Goal: Check status: Check status

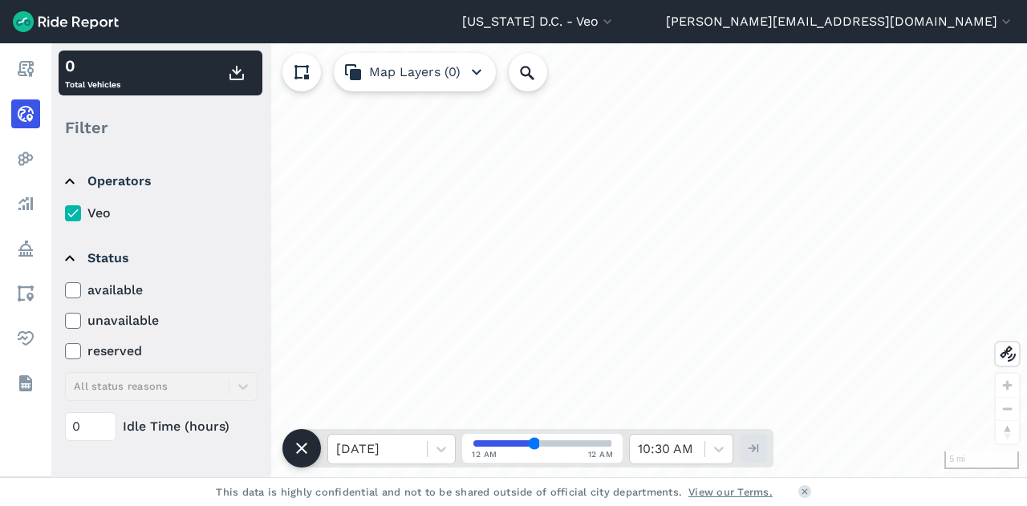
click at [71, 293] on use at bounding box center [72, 290] width 10 height 8
click at [65, 291] on input "available" at bounding box center [65, 286] width 0 height 10
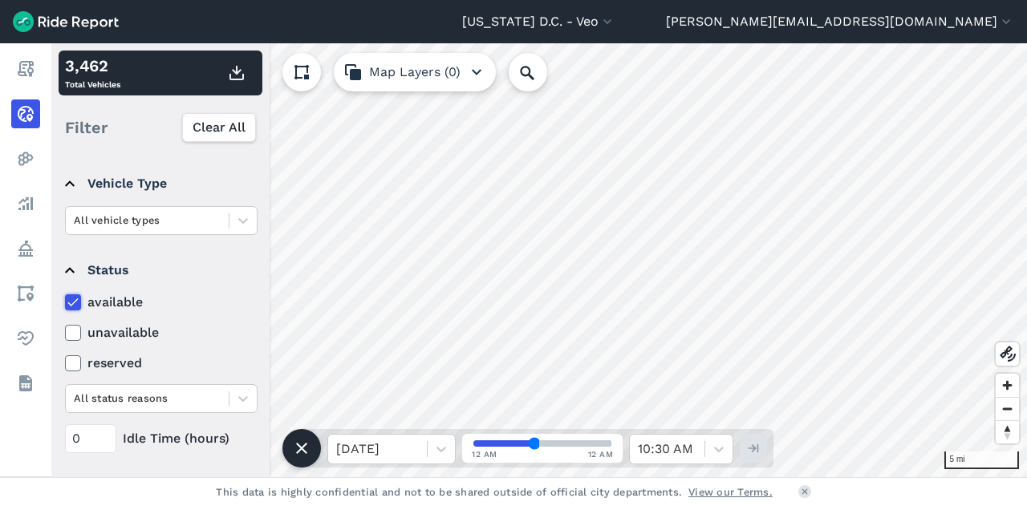
scroll to position [233, 0]
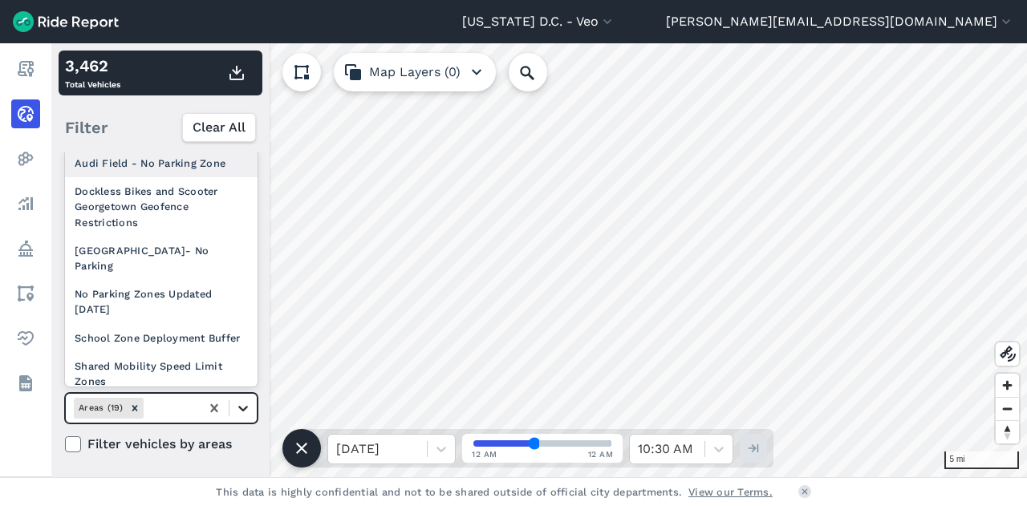
click at [240, 400] on icon at bounding box center [243, 408] width 16 height 16
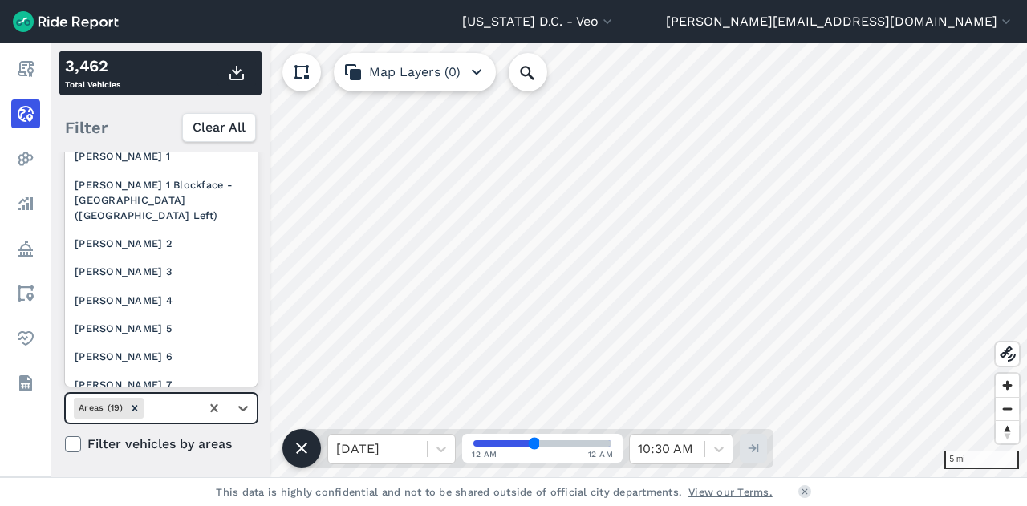
scroll to position [282, 0]
click at [120, 257] on div "[PERSON_NAME] 2" at bounding box center [161, 243] width 192 height 28
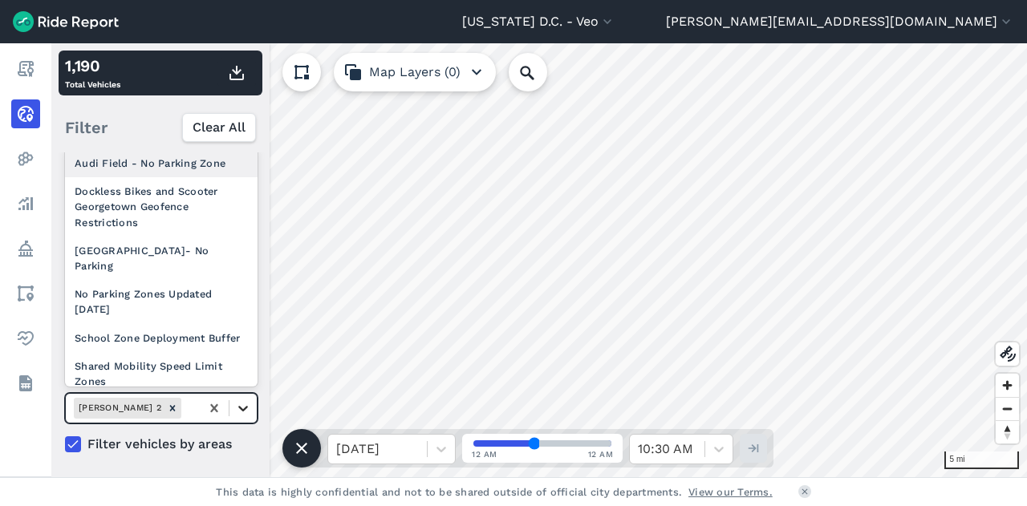
click at [257, 400] on div at bounding box center [242, 408] width 27 height 27
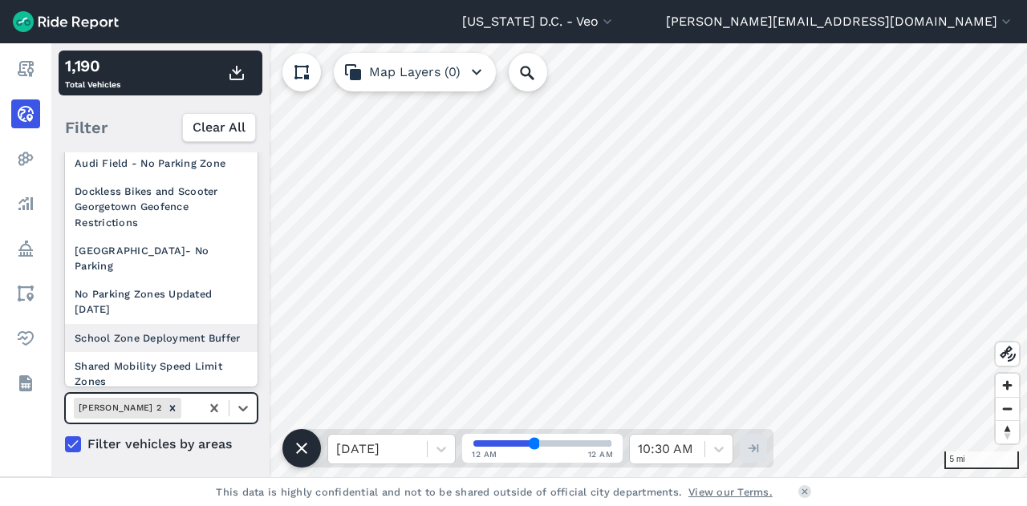
scroll to position [237, 0]
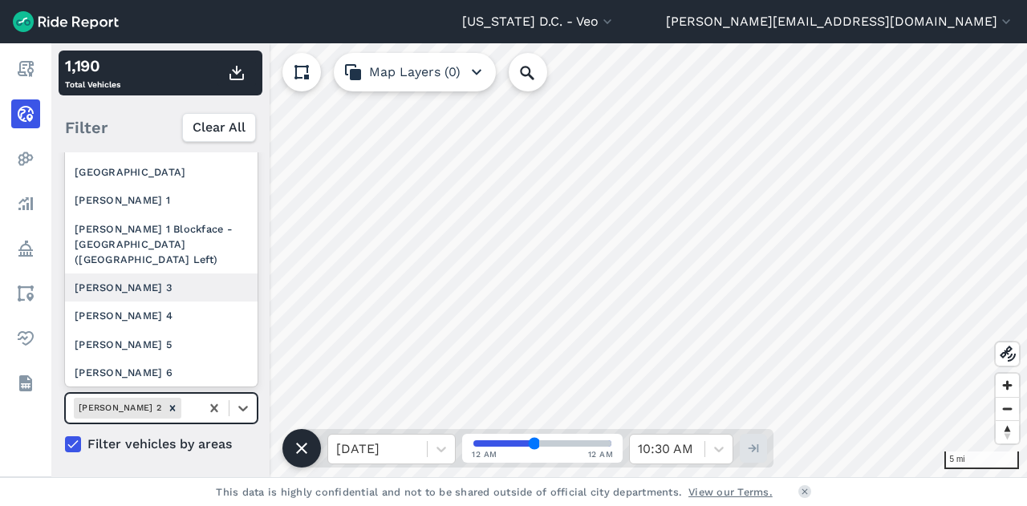
click at [175, 300] on div "[PERSON_NAME] 3" at bounding box center [161, 287] width 192 height 28
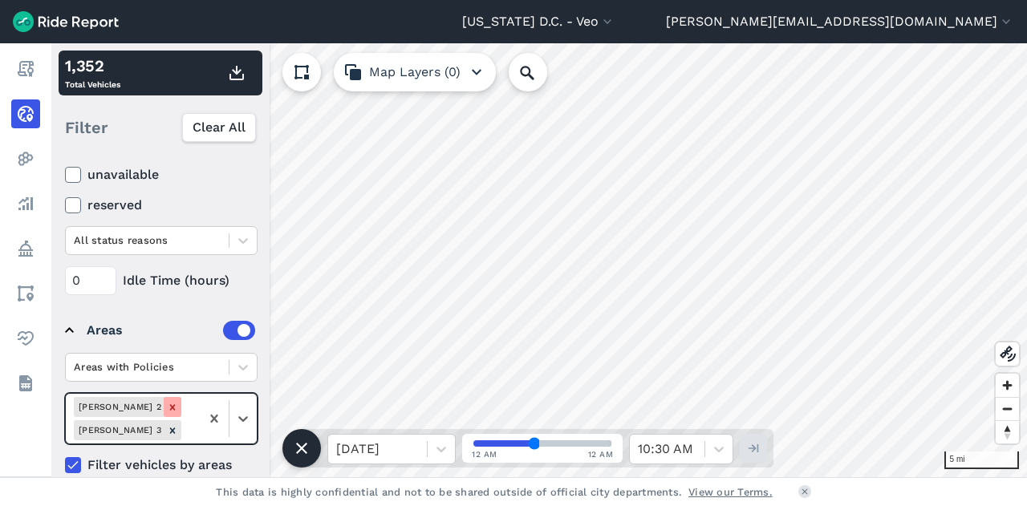
click at [167, 402] on icon "Remove Ward 2" at bounding box center [172, 407] width 11 height 11
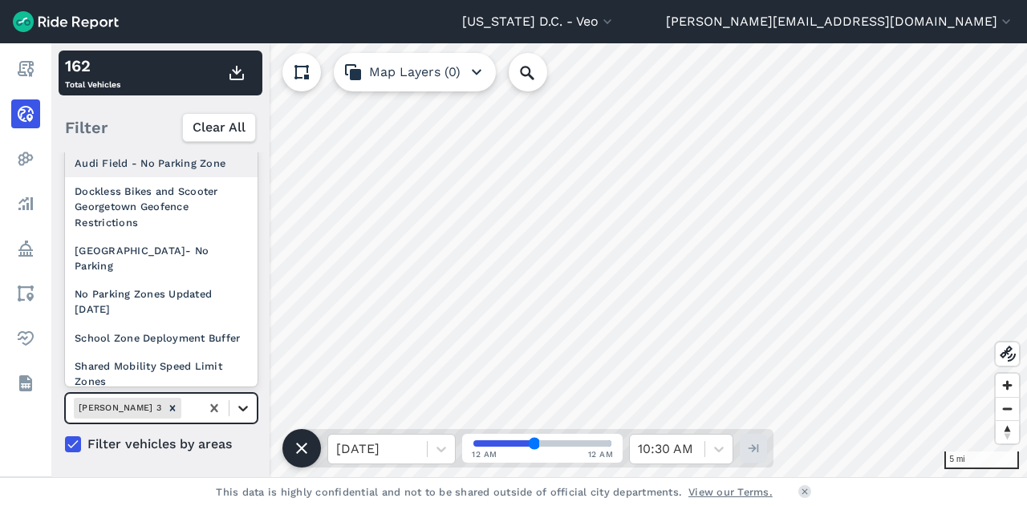
click at [249, 413] on icon at bounding box center [243, 408] width 16 height 16
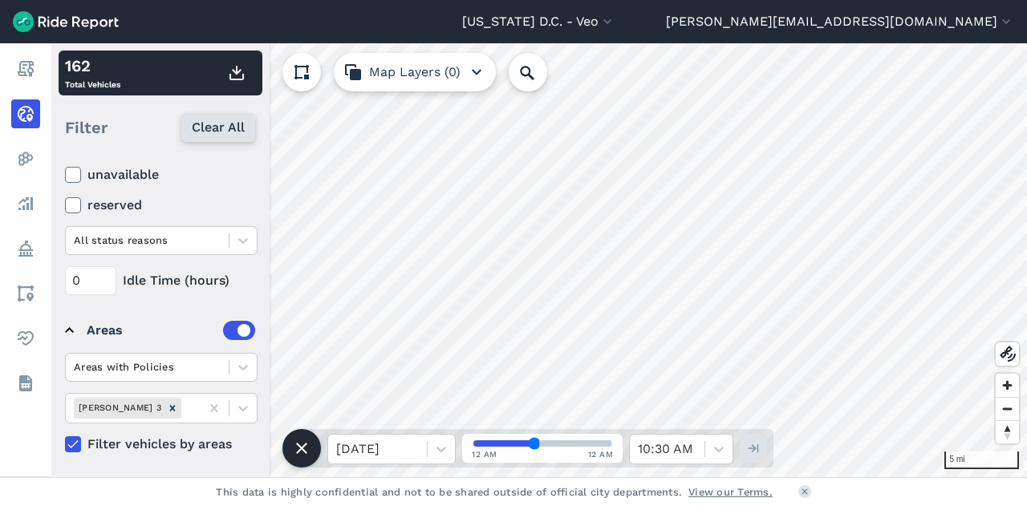
click at [229, 124] on span "Clear All" at bounding box center [218, 127] width 53 height 19
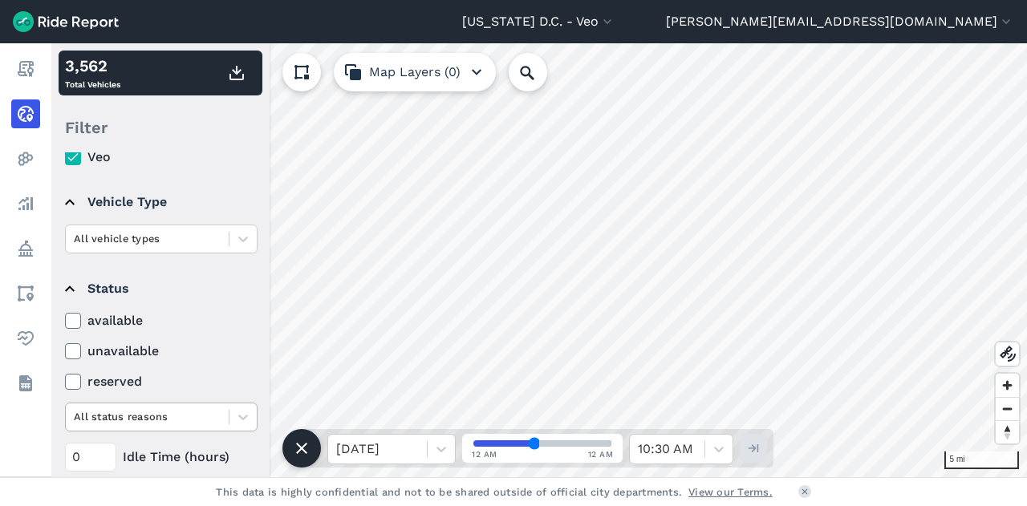
scroll to position [55, 0]
click at [67, 322] on icon at bounding box center [73, 322] width 14 height 16
click at [65, 322] on input "available" at bounding box center [65, 318] width 0 height 10
